Goal: Find contact information: Find contact information

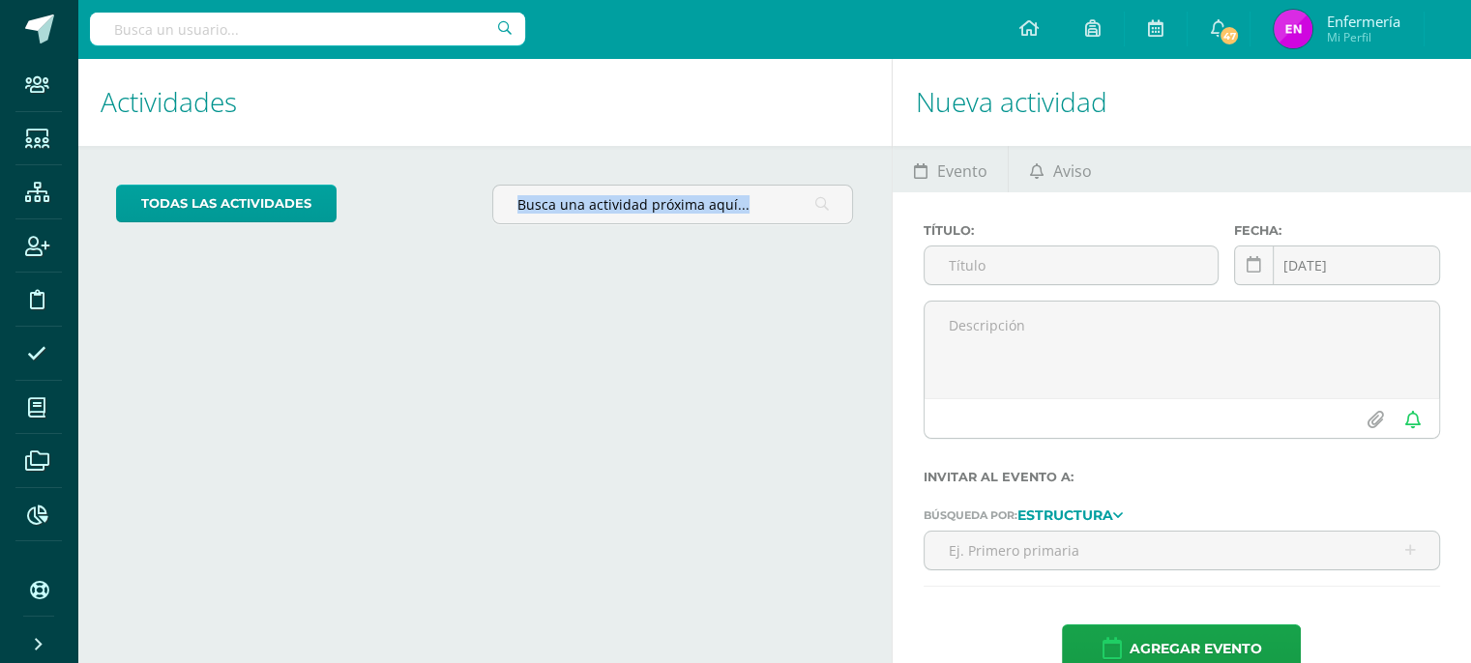
click at [368, 32] on input "text" at bounding box center [307, 29] width 435 height 33
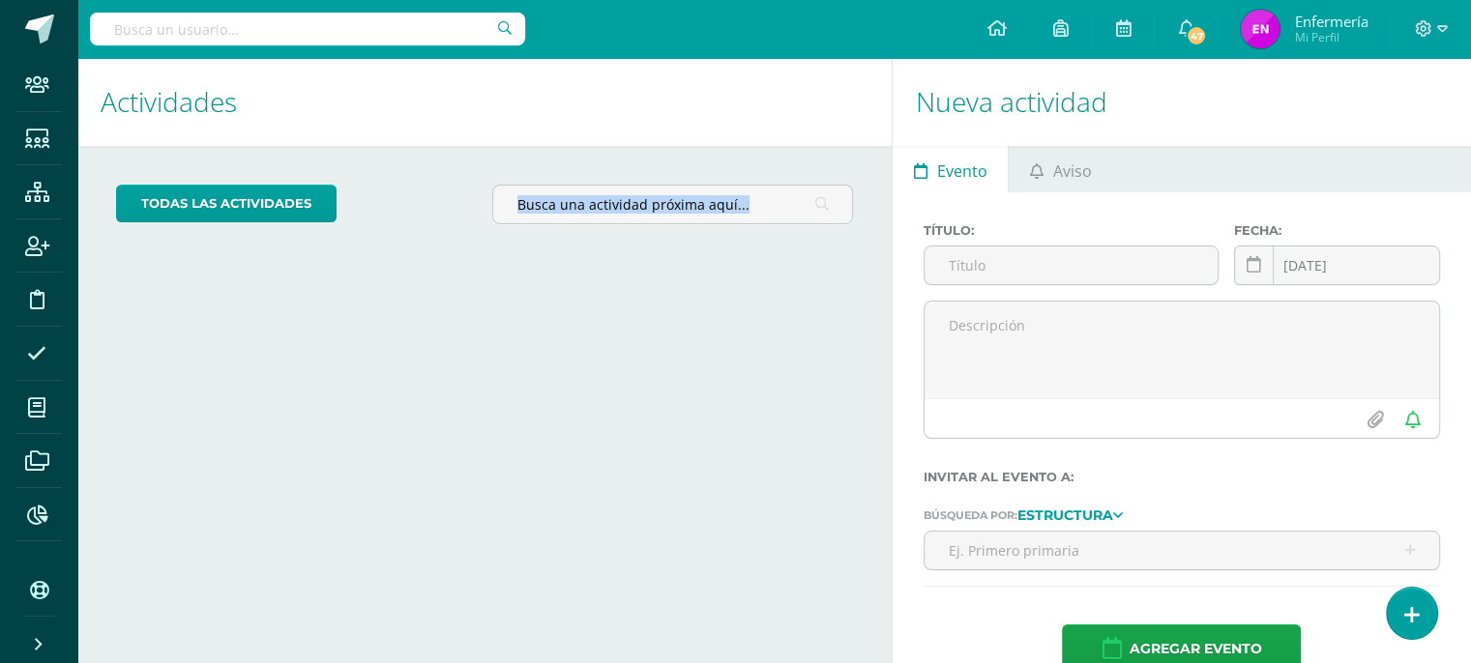
click at [368, 32] on input "text" at bounding box center [307, 29] width 435 height 33
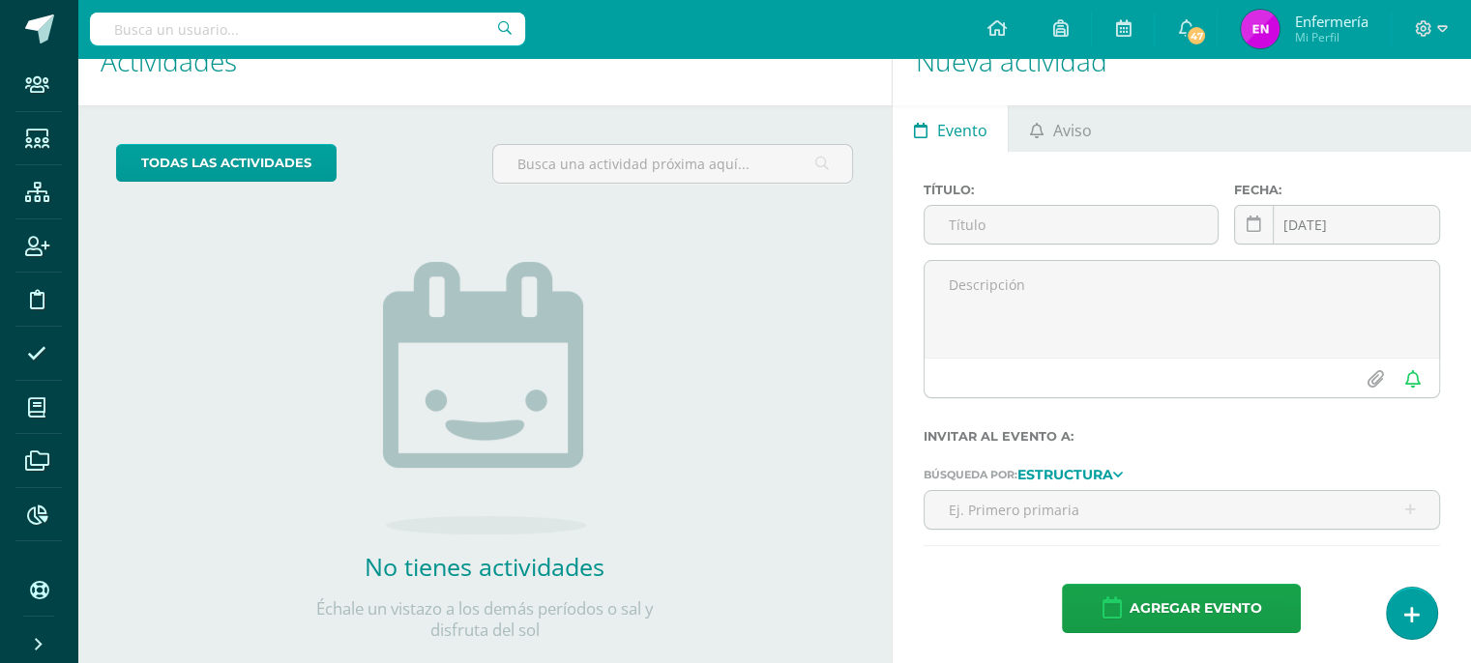
click at [358, 23] on input "text" at bounding box center [307, 29] width 435 height 33
type input "[PERSON_NAME]"
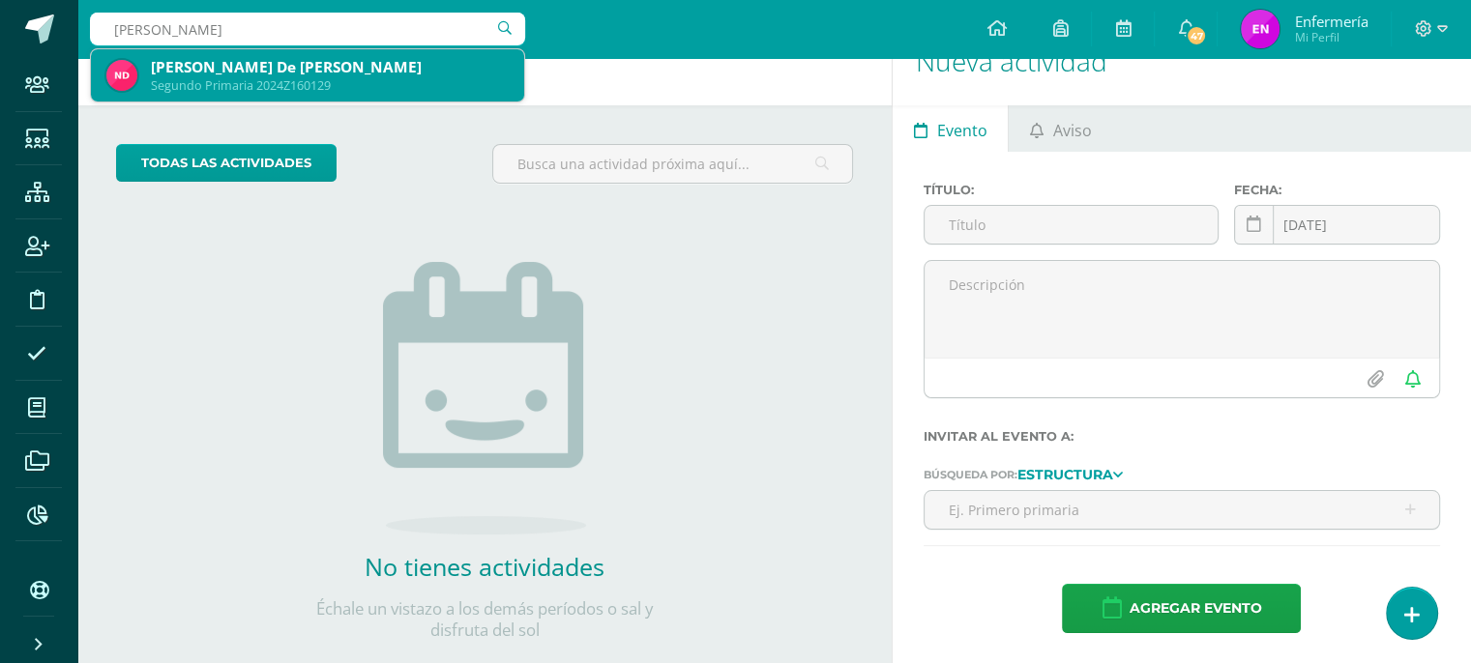
click at [265, 73] on div "[PERSON_NAME] De [PERSON_NAME]" at bounding box center [330, 67] width 358 height 20
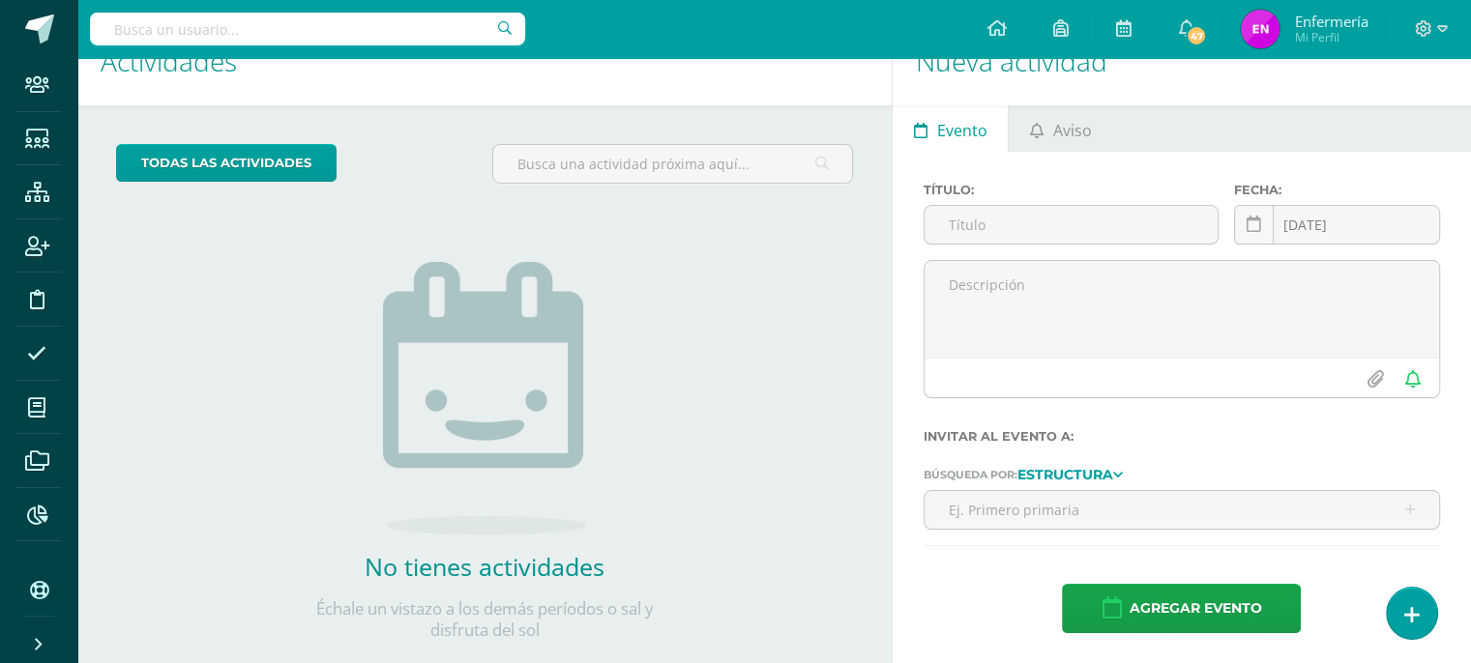
click at [265, 73] on h1 "Actividades" at bounding box center [485, 61] width 768 height 88
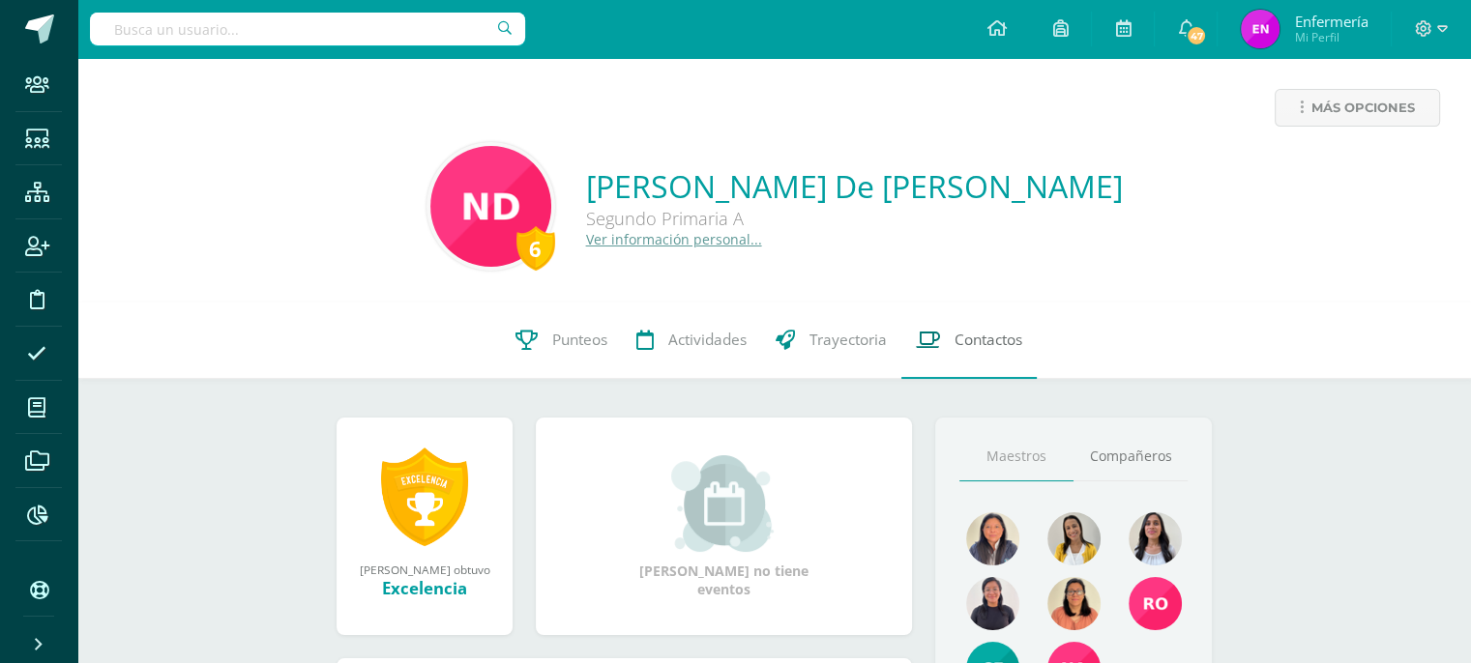
click at [990, 337] on span "Contactos" at bounding box center [988, 340] width 68 height 20
